Goal: Entertainment & Leisure: Consume media (video, audio)

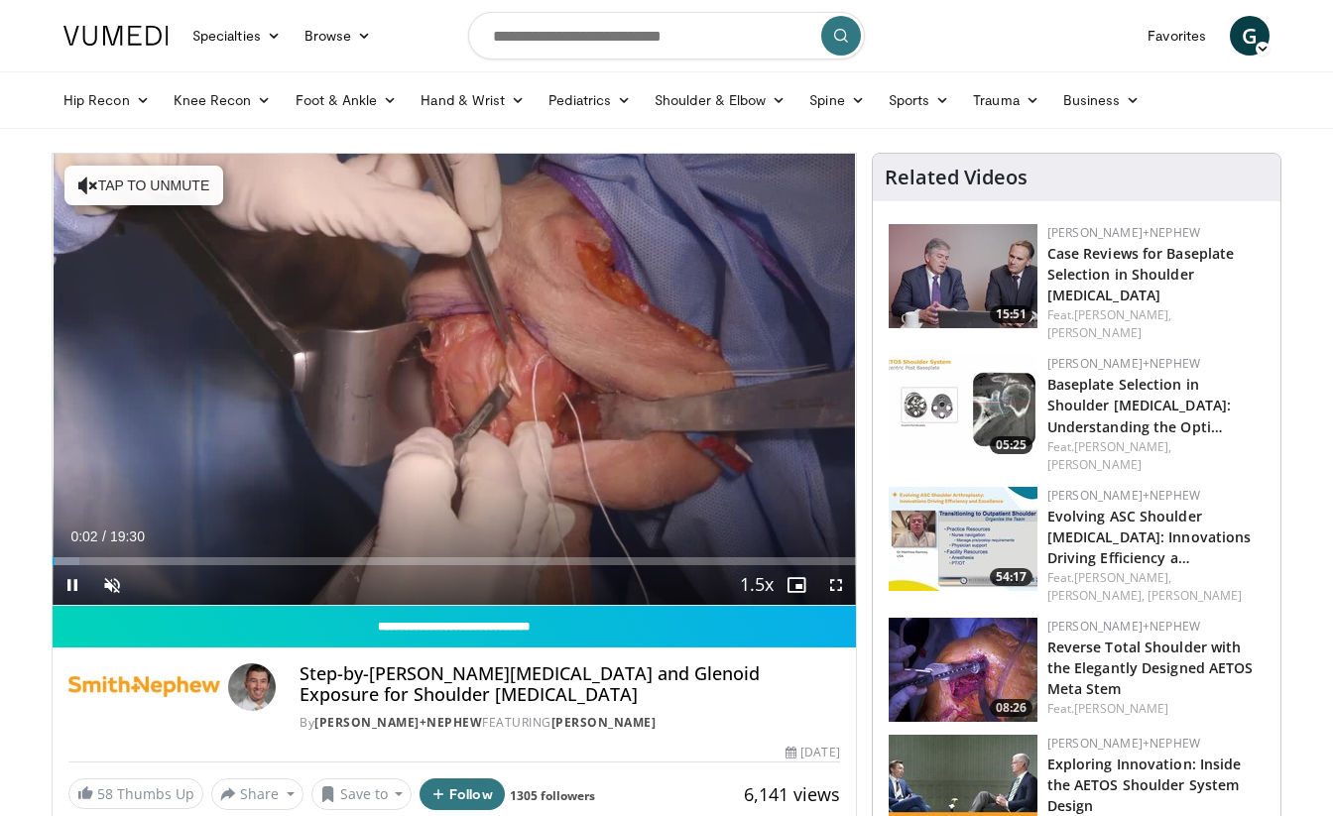
click at [411, 540] on div "Current Time 0:02 / Duration 19:30" at bounding box center [454, 537] width 803 height 18
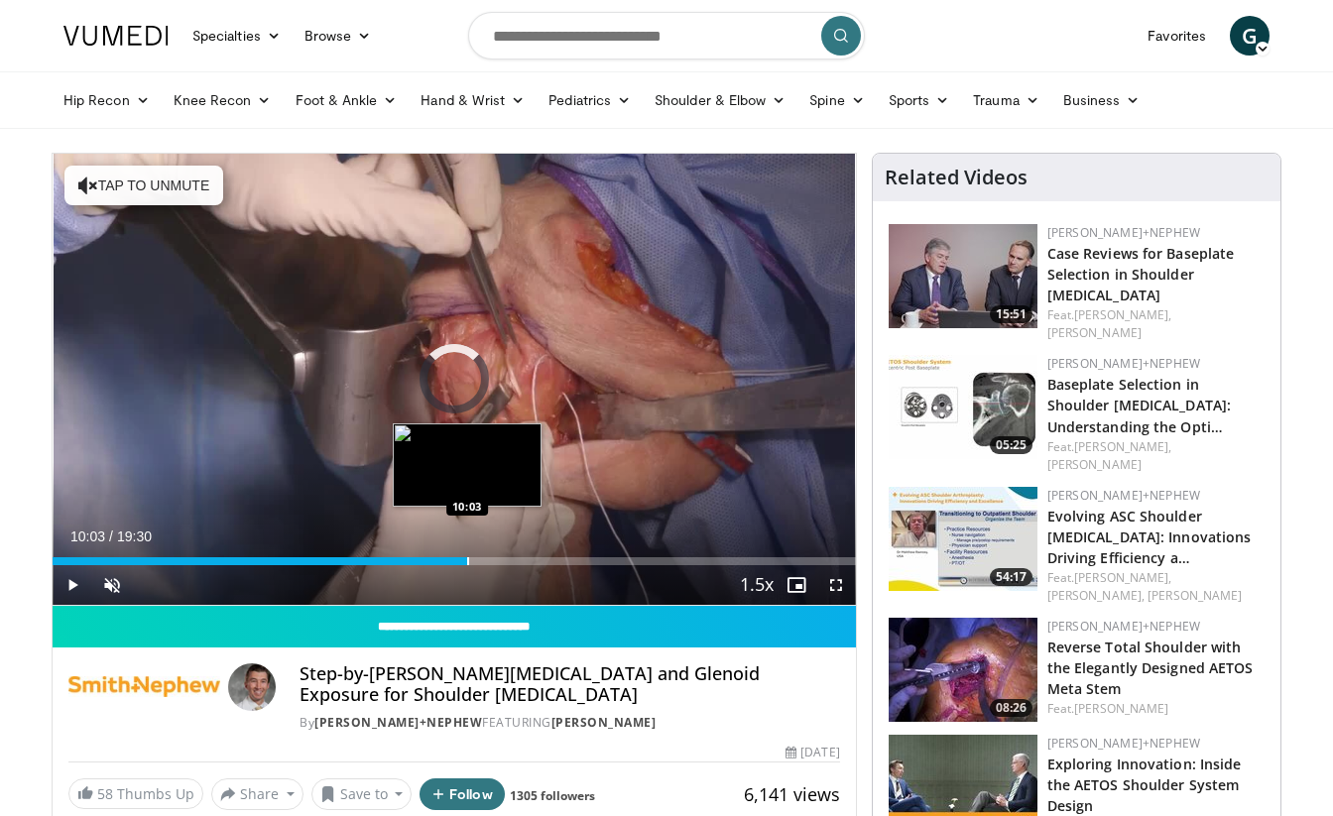
click at [467, 557] on div "Progress Bar" at bounding box center [468, 561] width 2 height 8
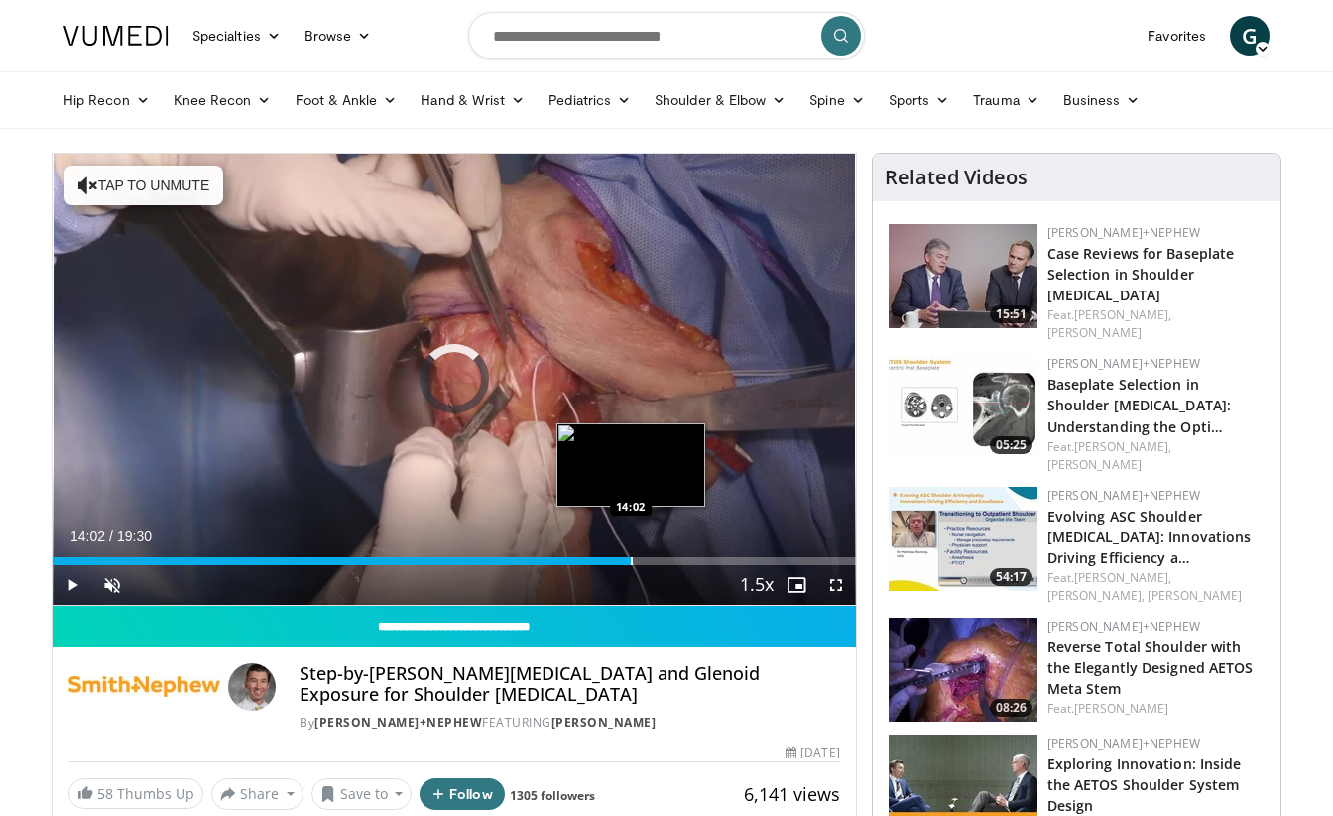
click at [631, 554] on div "Loaded : 57.31% 14:02 14:02" at bounding box center [454, 555] width 803 height 19
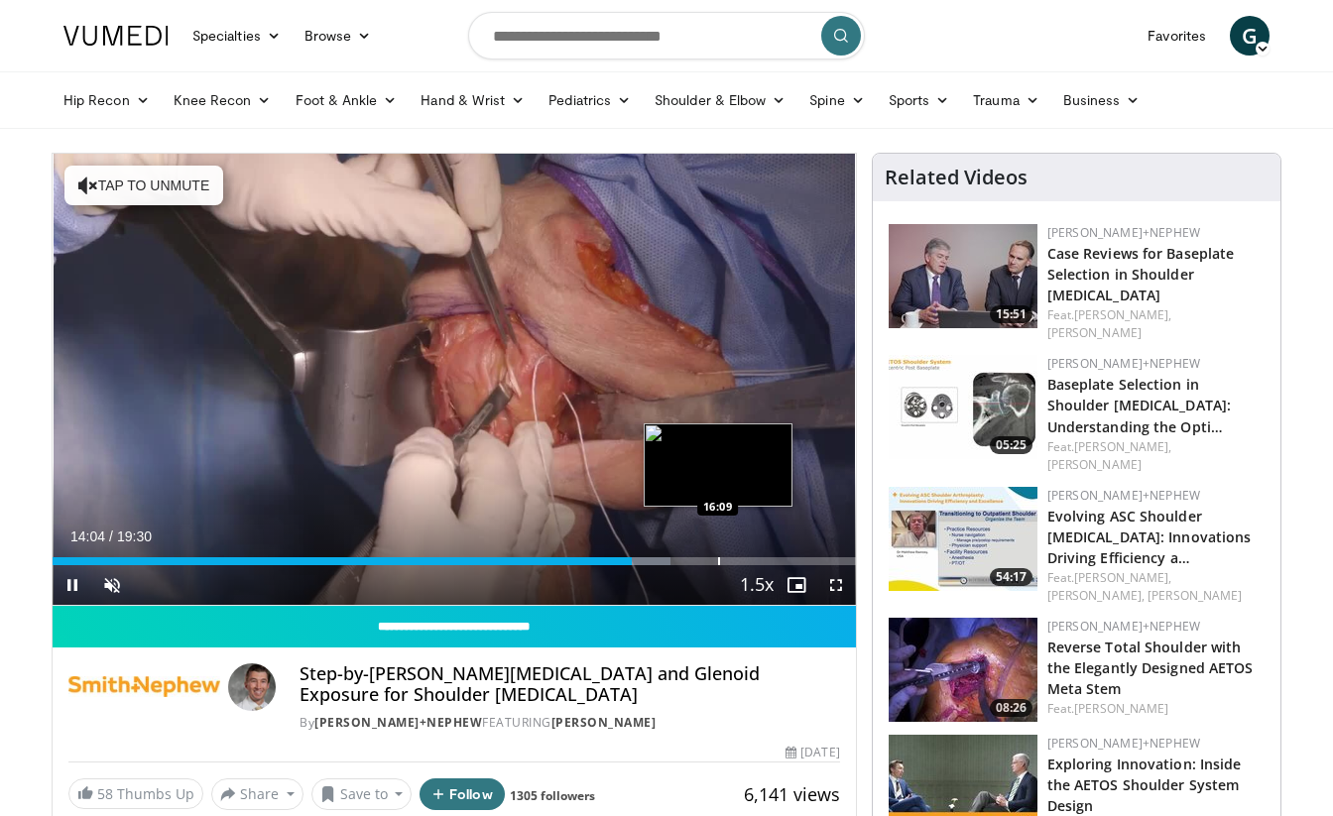
click at [718, 559] on div "Progress Bar" at bounding box center [719, 561] width 2 height 8
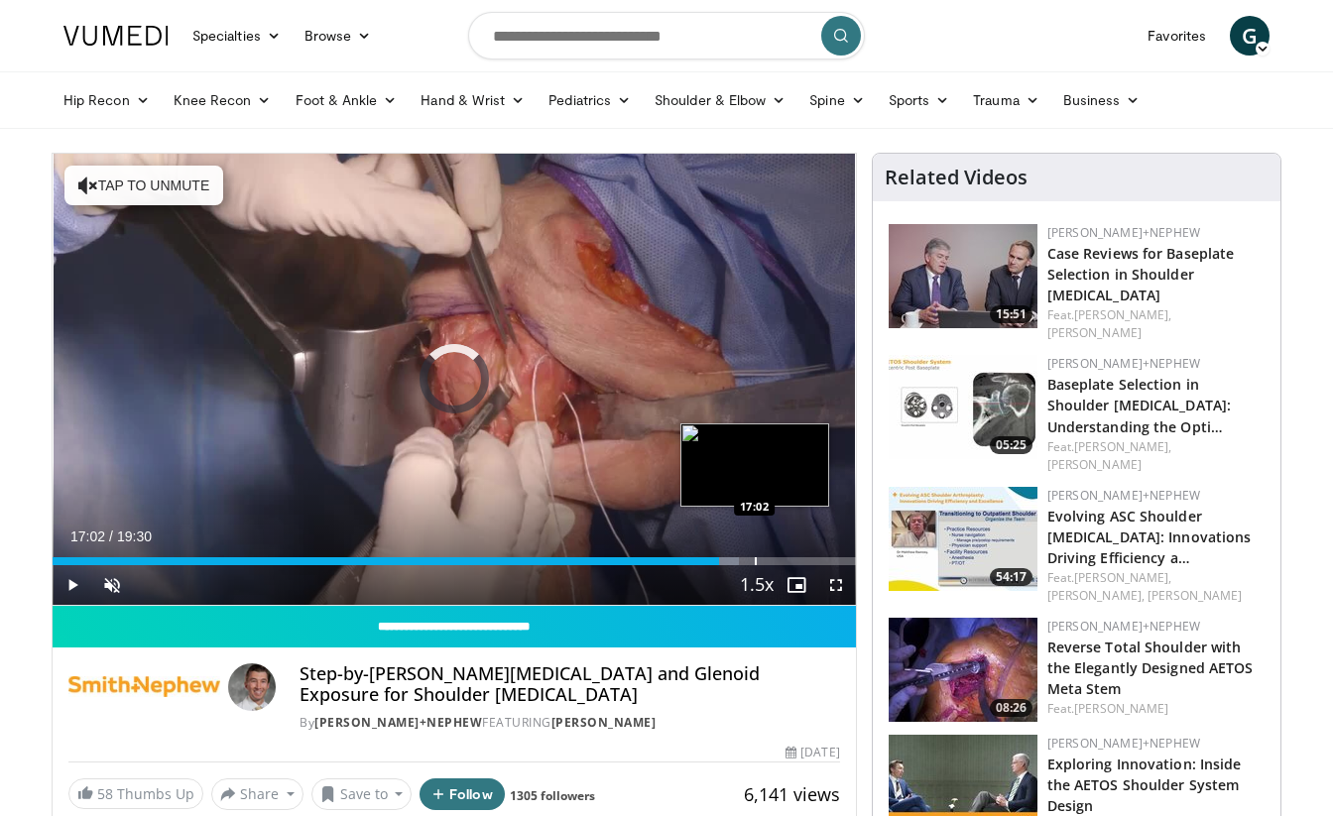
click at [755, 552] on div "Loaded : 85.53% 16:11 17:02" at bounding box center [454, 555] width 803 height 19
click at [708, 555] on div "Loaded : 89.81% 15:56 15:56" at bounding box center [454, 555] width 803 height 19
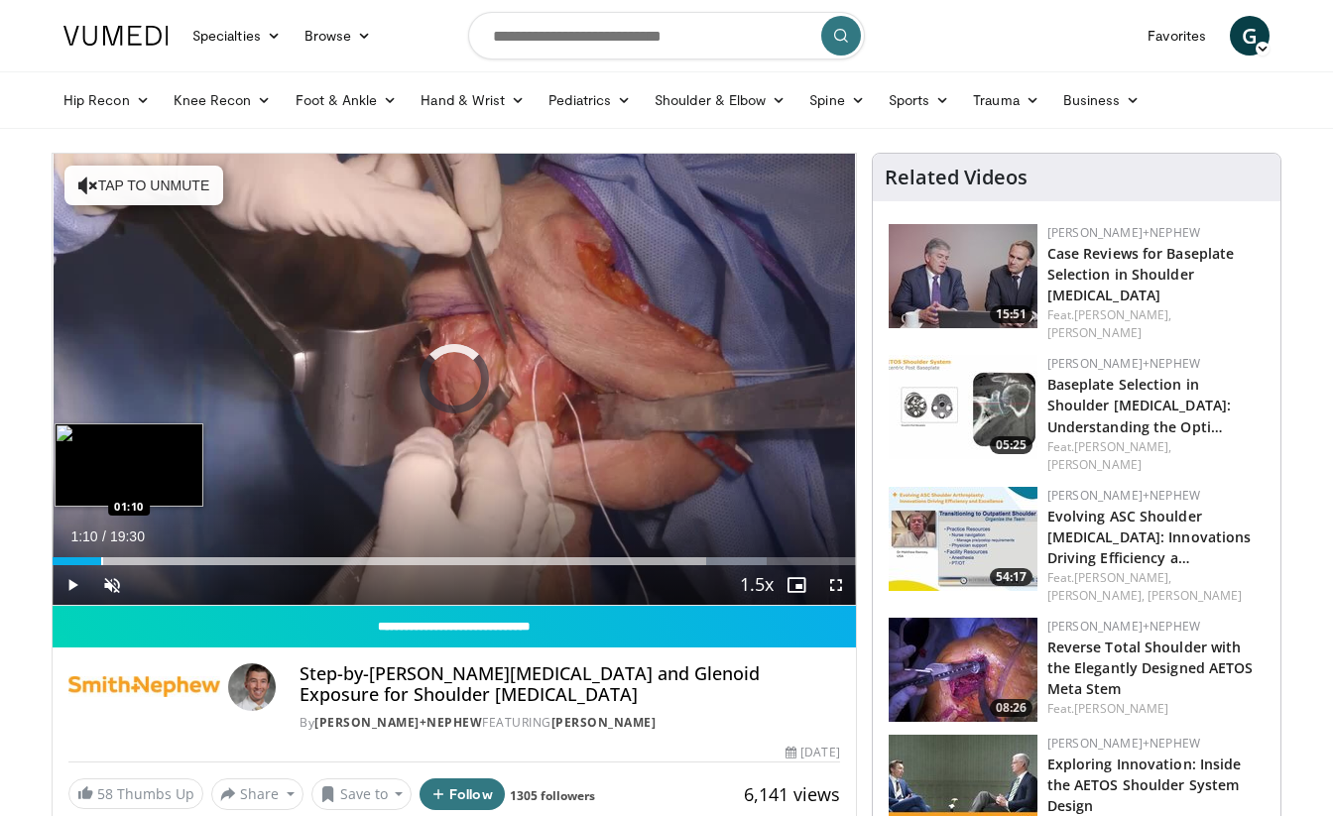
click at [100, 552] on div "Loaded : 88.95% 01:10 01:10" at bounding box center [454, 555] width 803 height 19
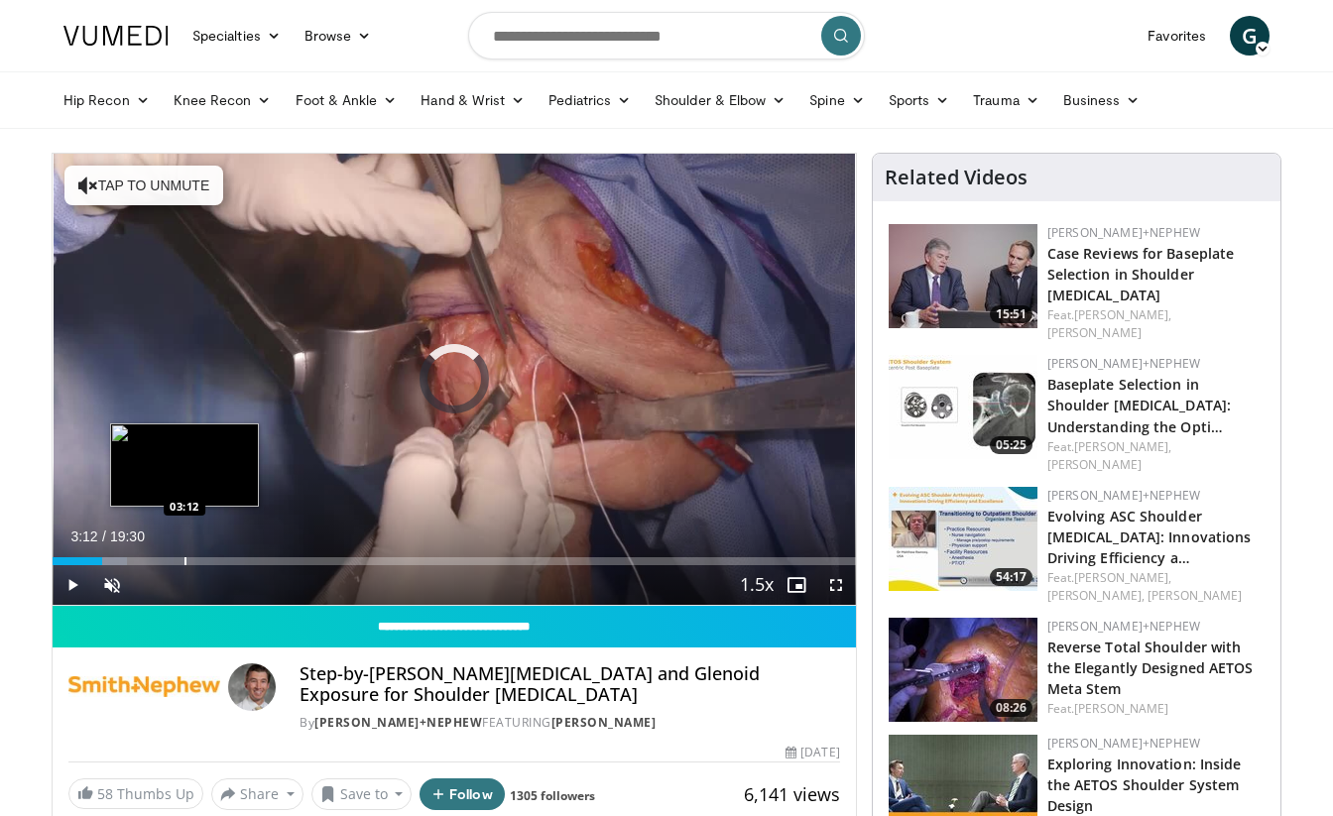
click at [184, 549] on div "Loaded : 9.32% 01:12 03:12" at bounding box center [454, 555] width 803 height 19
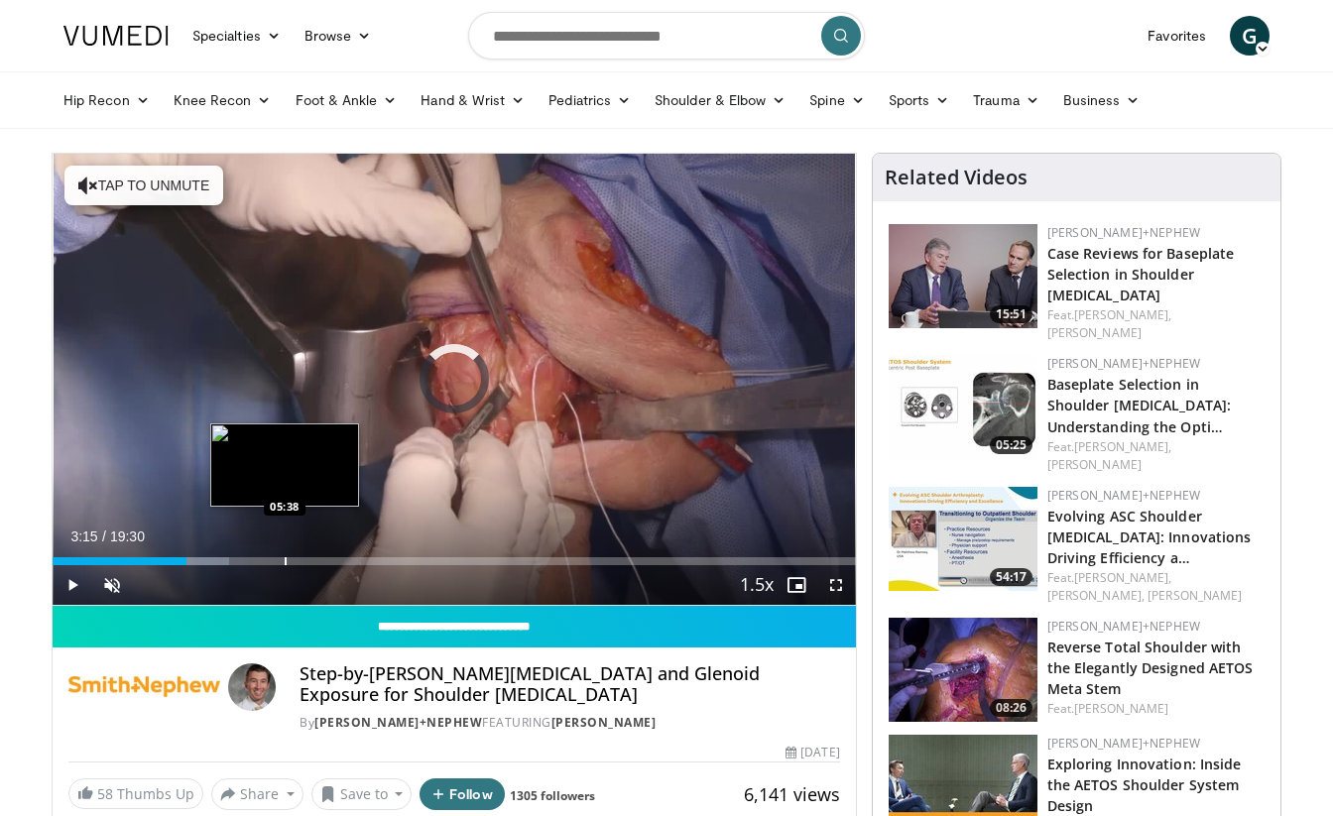
click at [284, 549] on div "Loaded : 22.03% 03:15 05:38" at bounding box center [454, 555] width 803 height 19
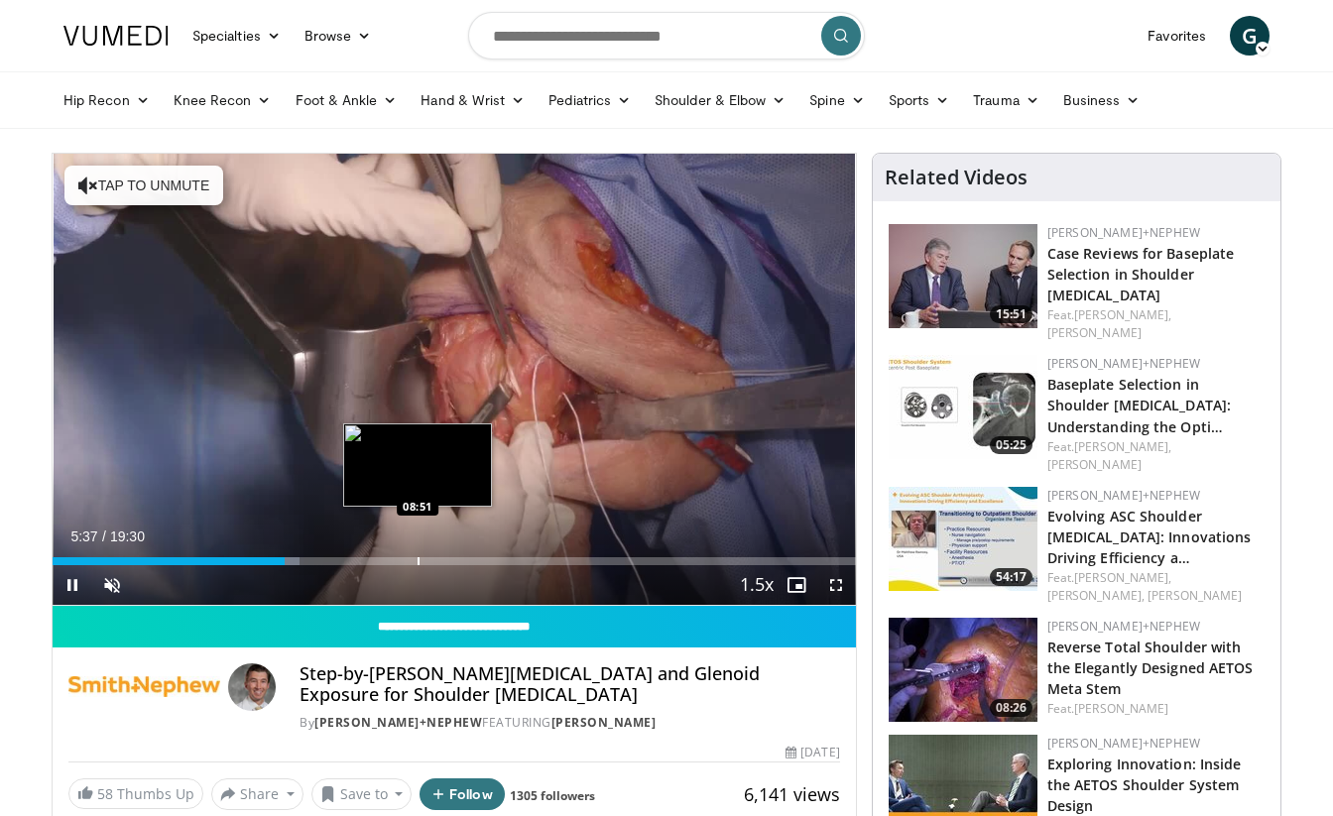
click at [418, 549] on div "Loaded : 30.79% 05:37 08:51" at bounding box center [454, 555] width 803 height 19
click at [454, 560] on div "Progress Bar" at bounding box center [455, 561] width 2 height 8
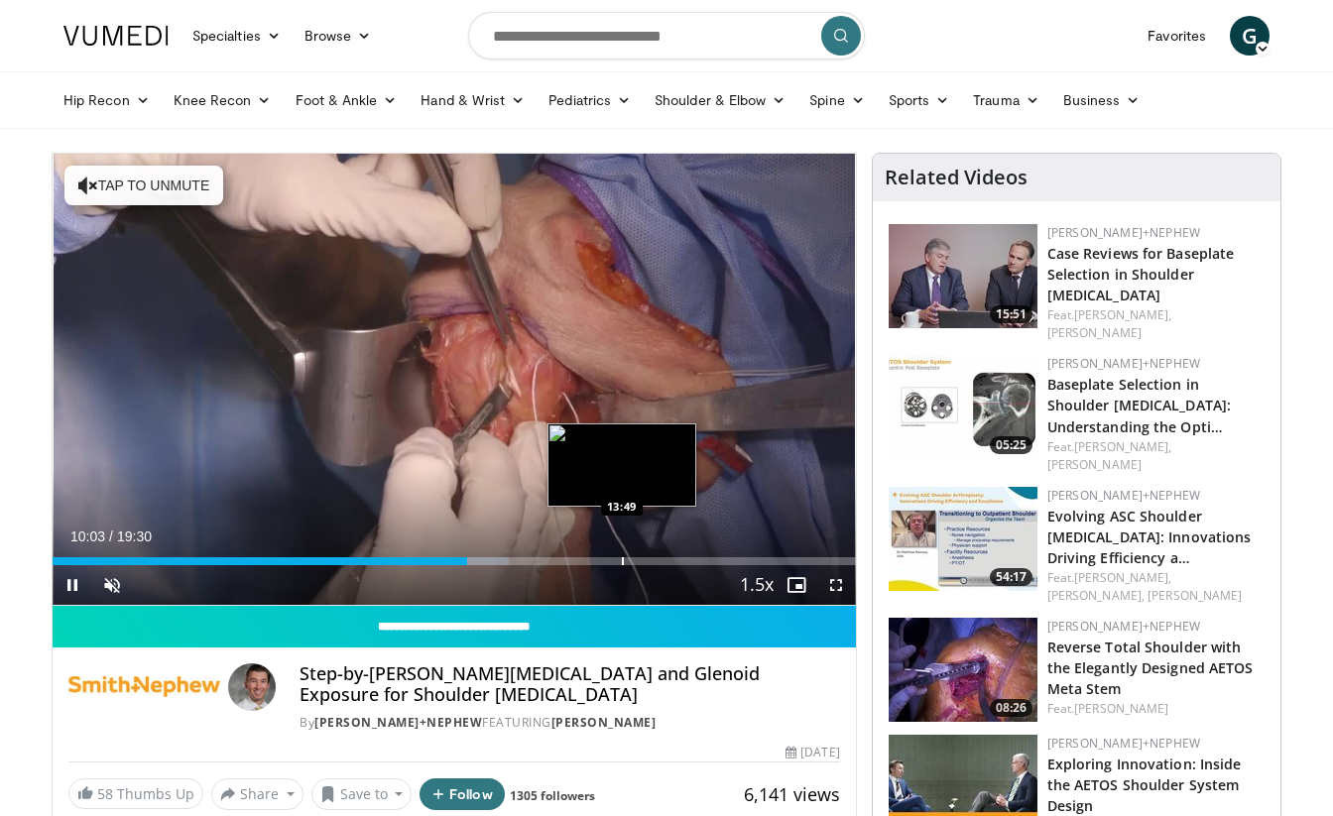
click at [622, 554] on div "Loaded : 56.79% 10:03 13:49" at bounding box center [454, 555] width 803 height 19
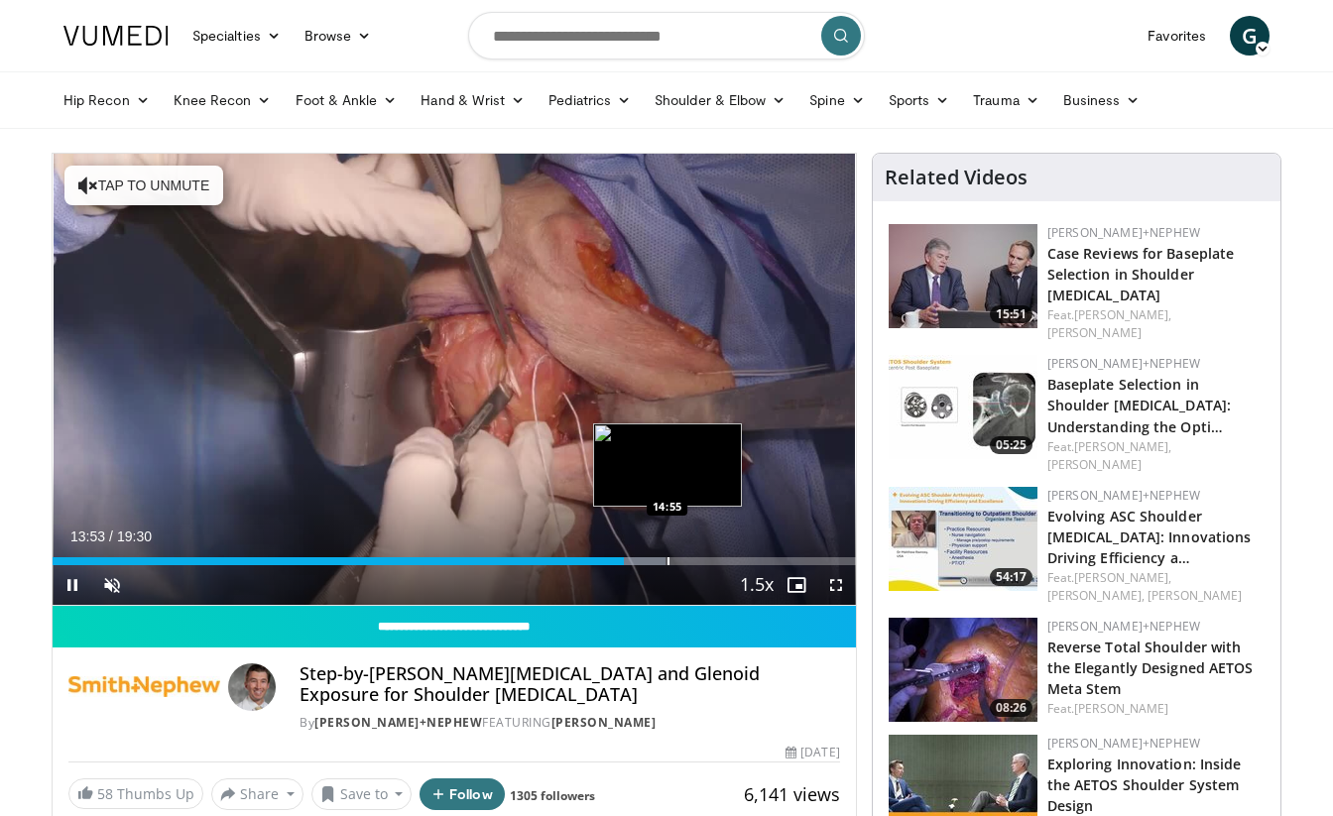
click at [666, 549] on div "Loaded : 76.28% 13:53 14:55" at bounding box center [454, 555] width 803 height 19
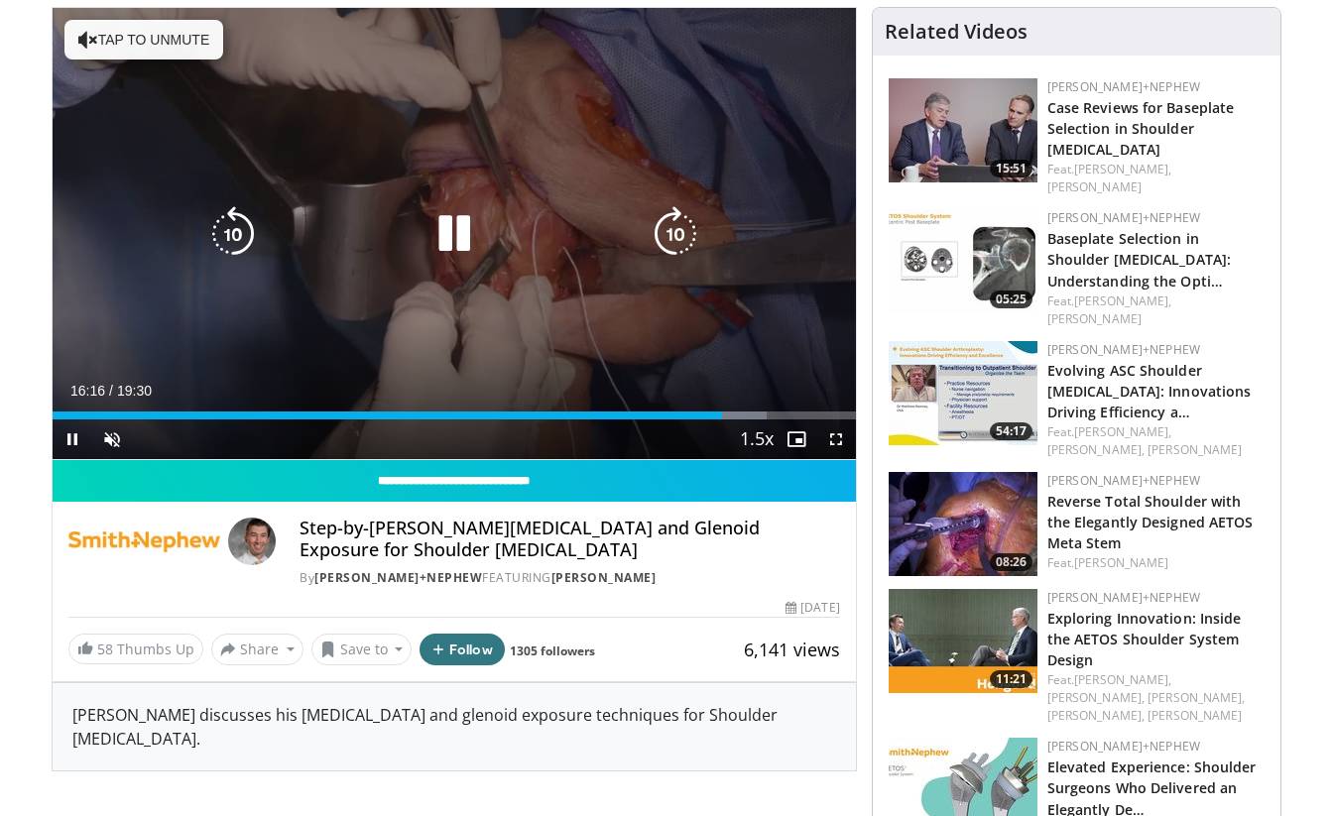
scroll to position [18, 0]
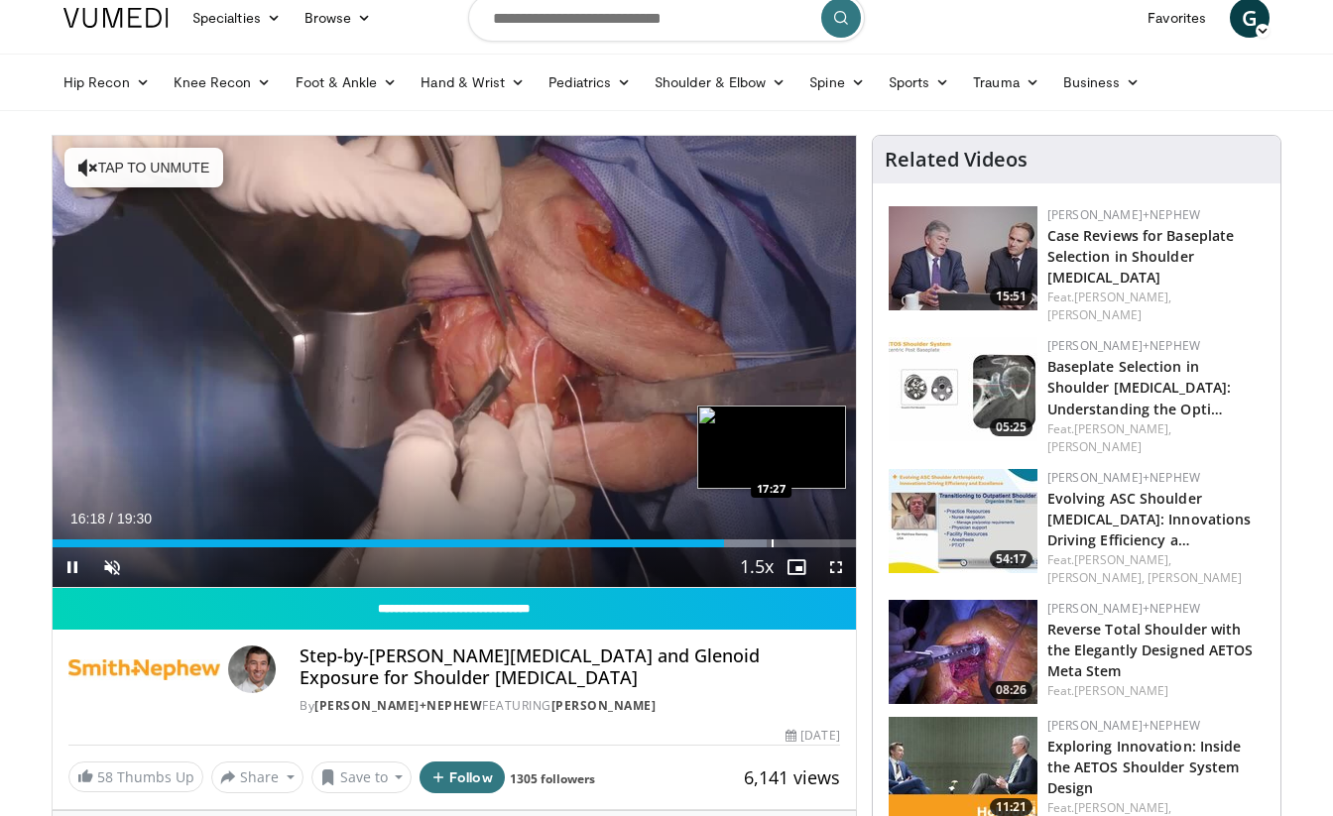
click at [771, 536] on div "Loaded : 88.95% 16:18 17:27" at bounding box center [454, 538] width 803 height 19
click at [795, 537] on div "Loaded : 95.78% 17:41 18:02" at bounding box center [454, 538] width 803 height 19
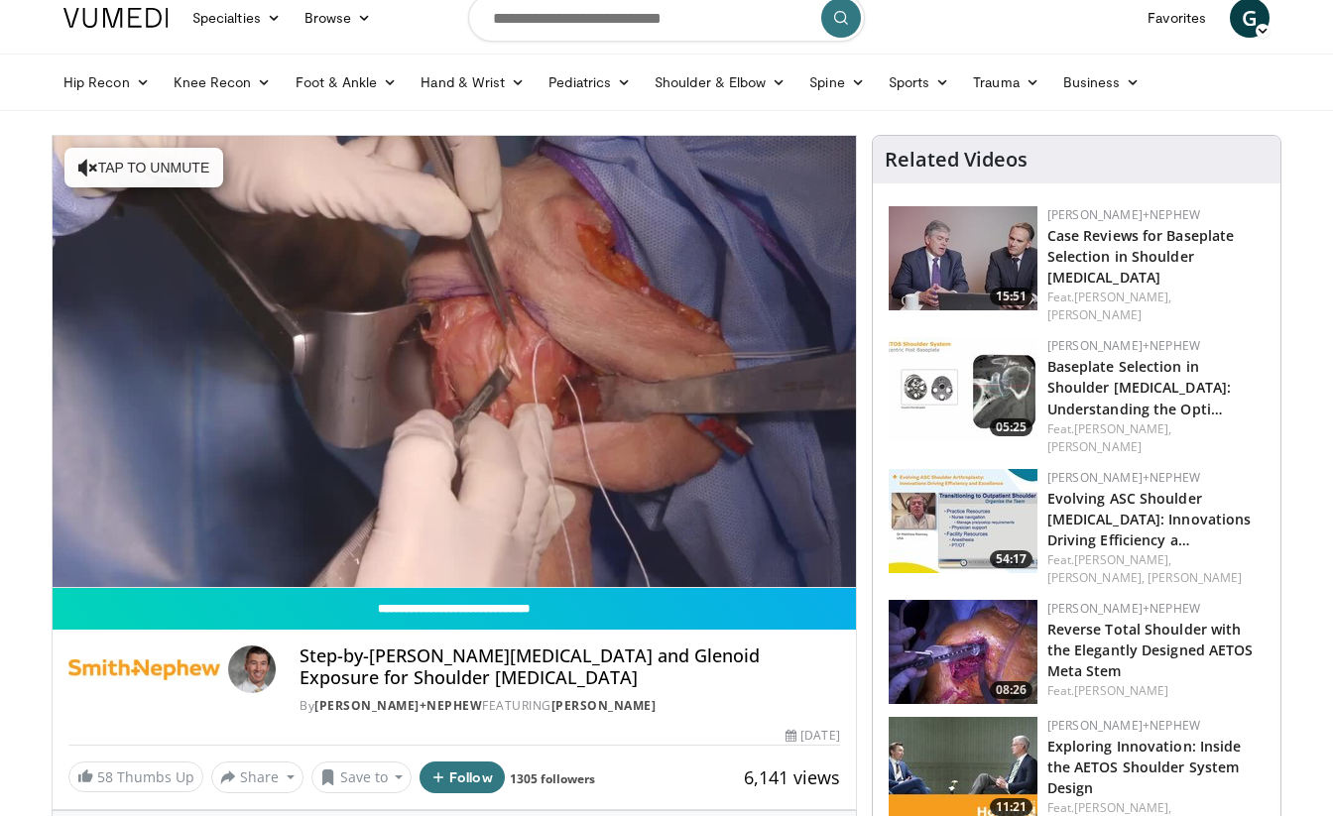
click at [809, 568] on div "Loaded : 97.51% 18:02 18:02" at bounding box center [454, 577] width 803 height 19
